Goal: Information Seeking & Learning: Check status

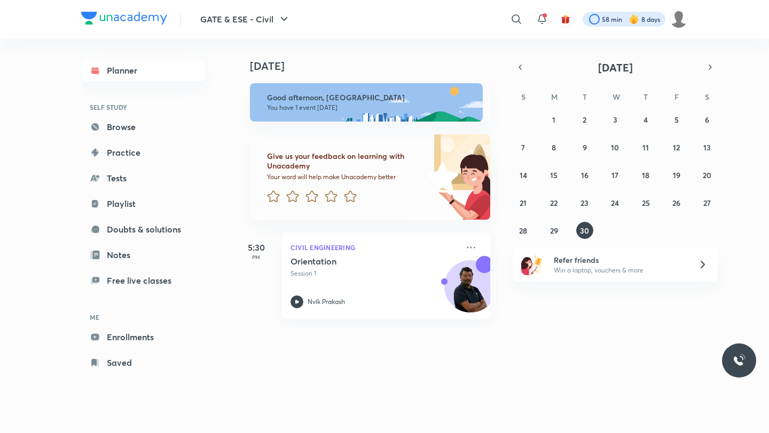
click at [611, 19] on div at bounding box center [623, 19] width 83 height 15
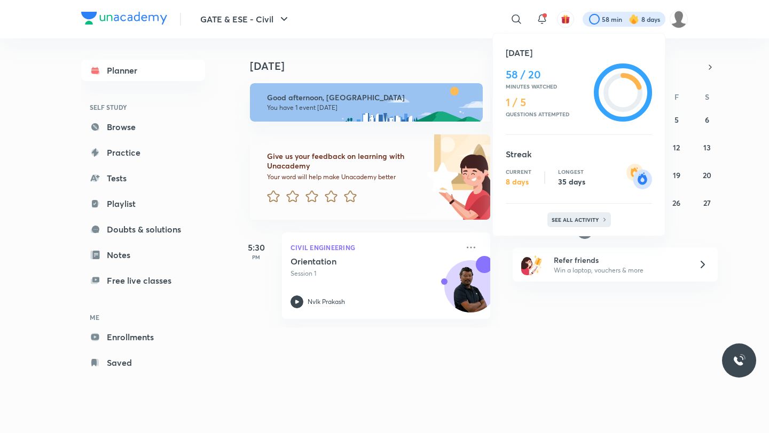
click at [567, 220] on p "See all activity" at bounding box center [576, 220] width 50 height 6
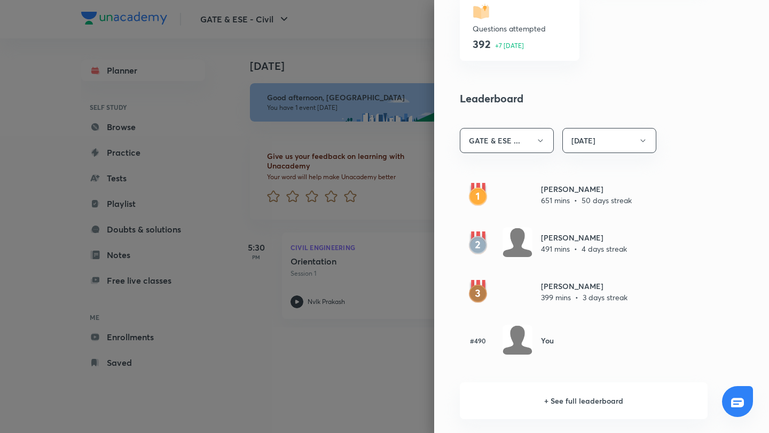
scroll to position [536, 0]
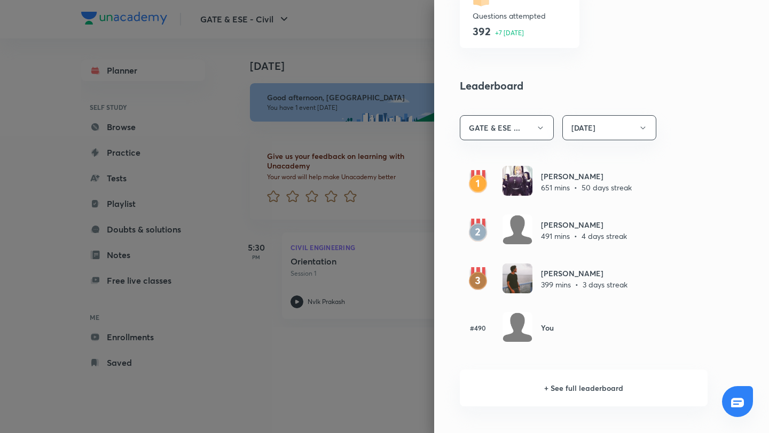
click at [358, 376] on div at bounding box center [384, 216] width 769 height 433
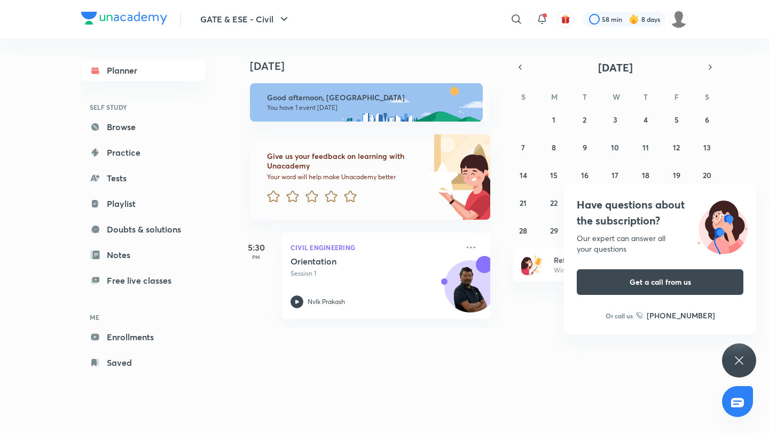
click at [734, 359] on icon at bounding box center [738, 360] width 13 height 13
